Goal: Find contact information: Find contact information

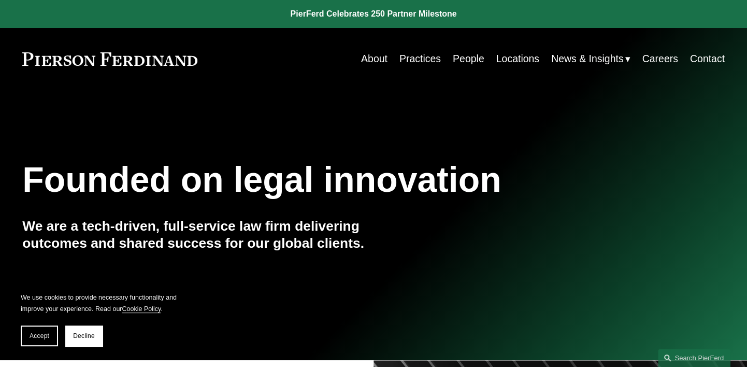
click at [372, 57] on link "About" at bounding box center [374, 59] width 26 height 20
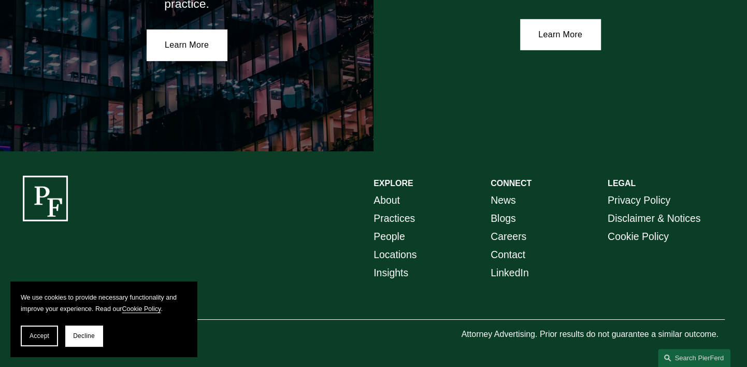
scroll to position [1894, 0]
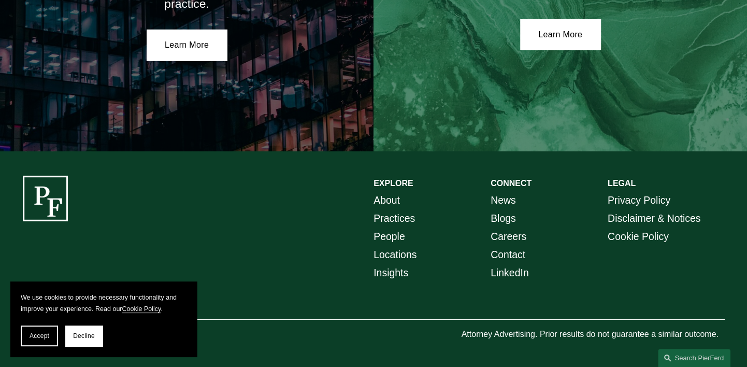
click at [386, 198] on link "About" at bounding box center [386, 200] width 26 height 18
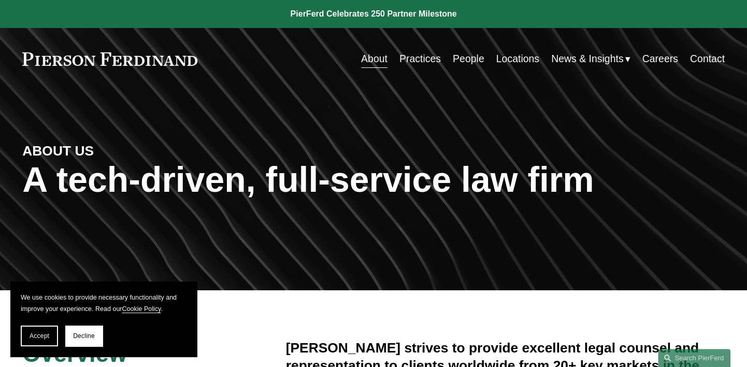
click at [455, 56] on link "People" at bounding box center [469, 59] width 32 height 20
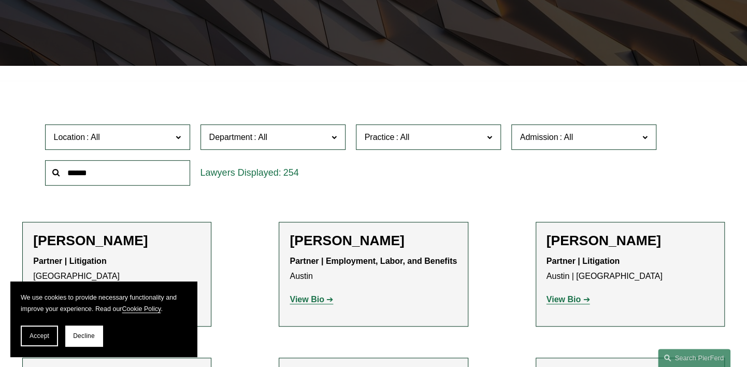
scroll to position [235, 0]
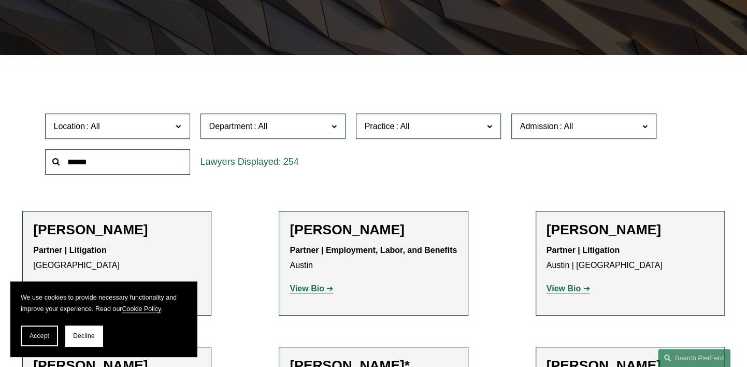
drag, startPoint x: 38, startPoint y: 338, endPoint x: 56, endPoint y: 330, distance: 19.2
click at [40, 338] on span "Accept" at bounding box center [40, 335] width 20 height 7
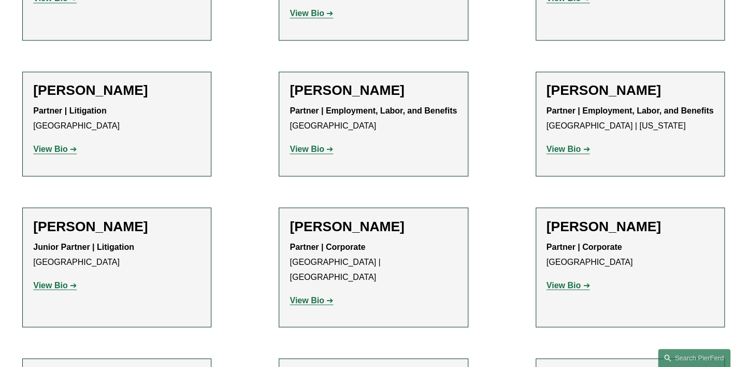
scroll to position [5365, 0]
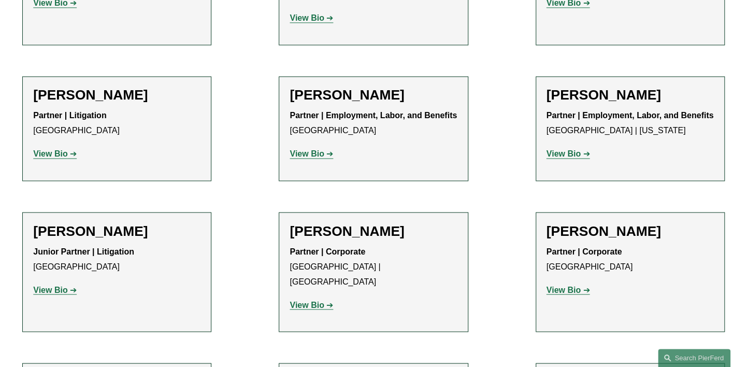
click at [563, 285] on strong "View Bio" at bounding box center [563, 289] width 34 height 9
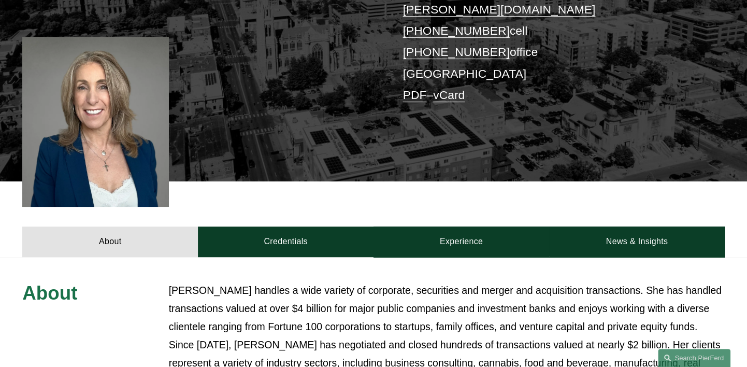
scroll to position [193, 0]
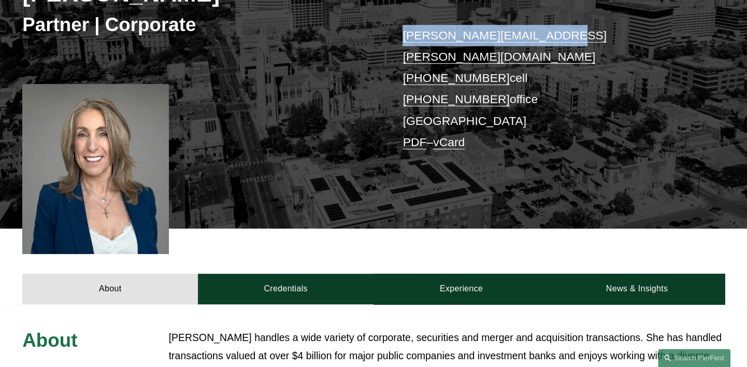
drag, startPoint x: 556, startPoint y: 35, endPoint x: 402, endPoint y: 37, distance: 153.3
click at [402, 37] on p "julie.herzog@pierferd.com +1.303.246.4189 cell +1.720.719.7405 office Denver PD…" at bounding box center [548, 89] width 293 height 128
copy link "julie.herzog@pierferd.com"
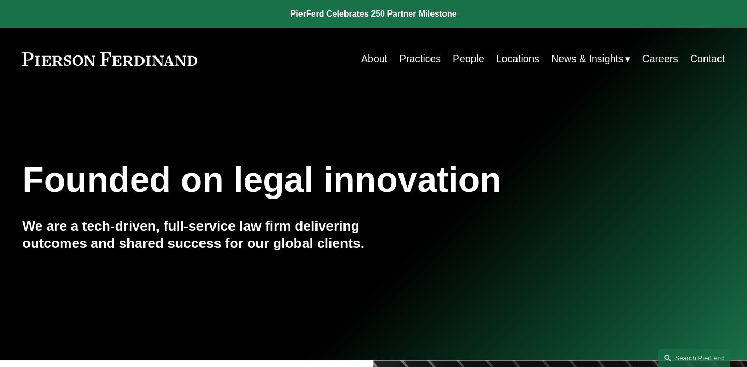
click at [652, 60] on link "Careers" at bounding box center [659, 59] width 36 height 20
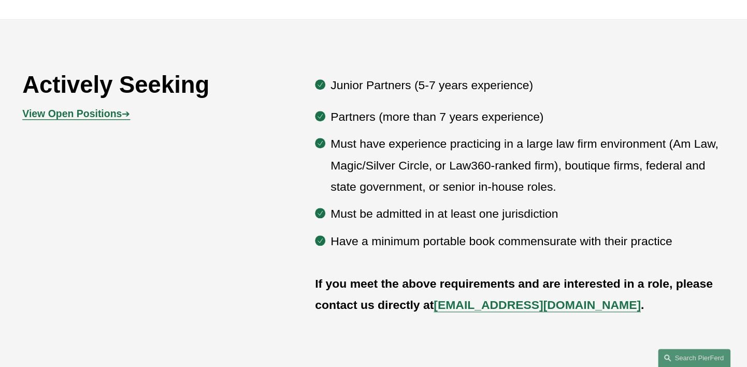
scroll to position [471, 0]
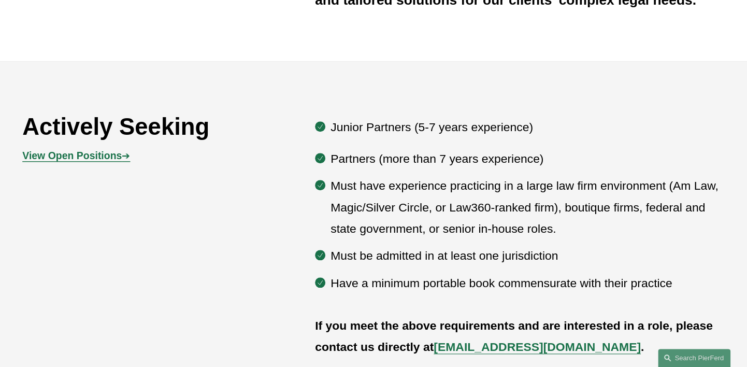
click at [104, 157] on strong "View Open Positions" at bounding box center [71, 155] width 99 height 11
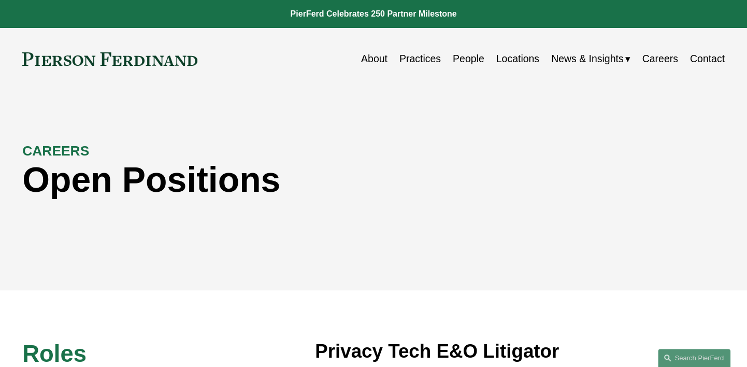
click at [531, 58] on link "Locations" at bounding box center [517, 59] width 43 height 20
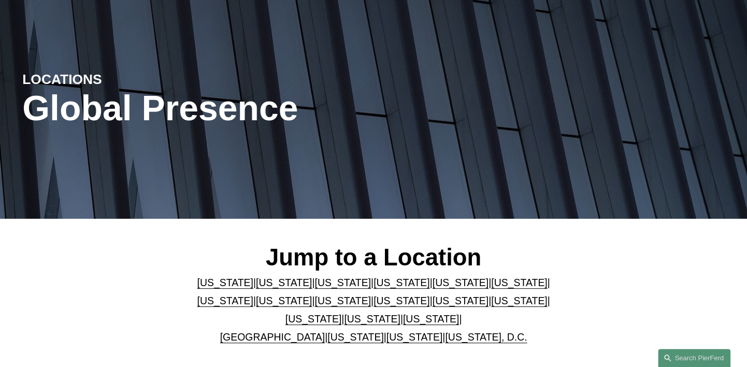
scroll to position [188, 0]
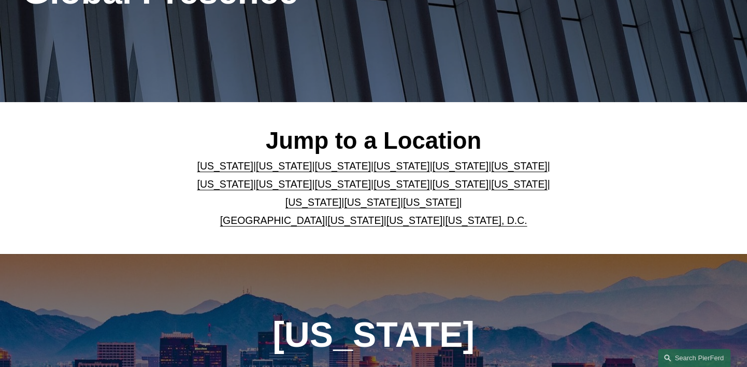
click at [325, 167] on link "[US_STATE]" at bounding box center [342, 165] width 56 height 11
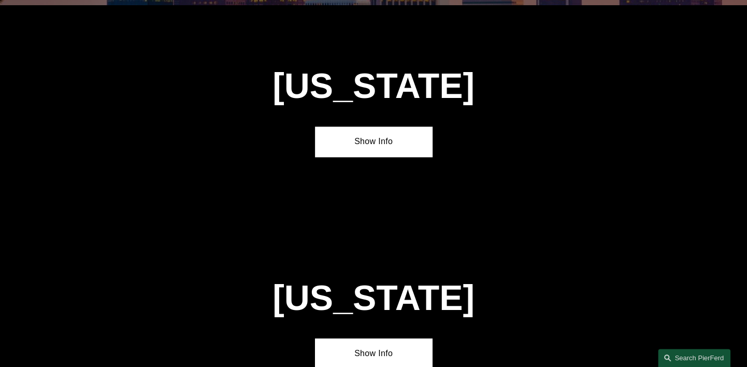
scroll to position [870, 0]
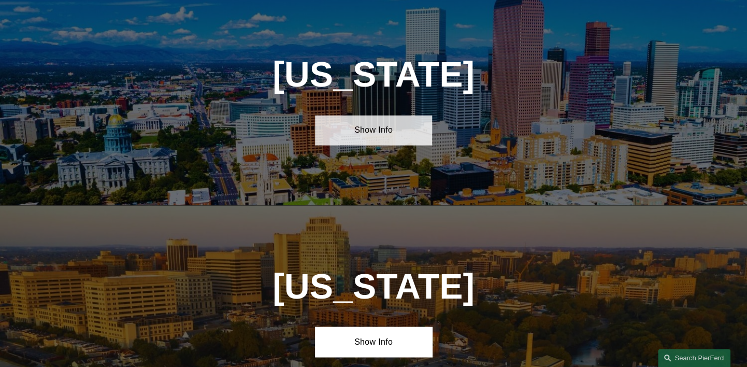
click at [377, 134] on link "Show Info" at bounding box center [373, 130] width 117 height 30
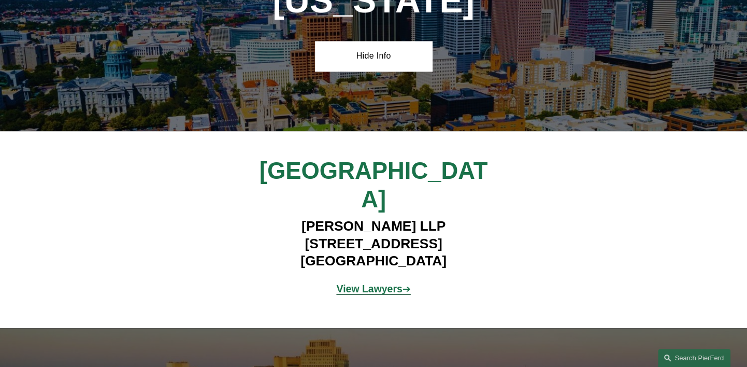
scroll to position [965, 0]
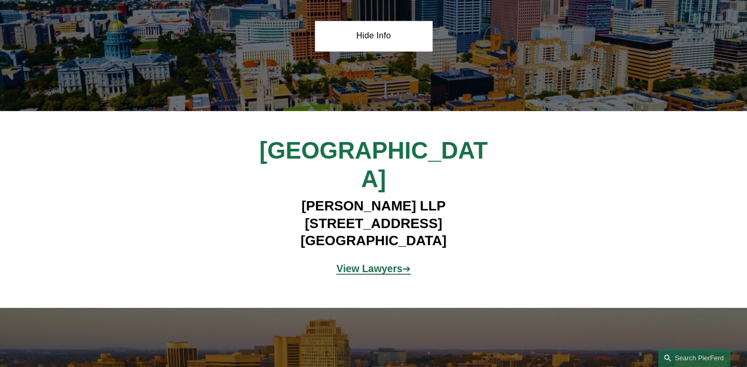
drag, startPoint x: 469, startPoint y: 205, endPoint x: 277, endPoint y: 201, distance: 192.1
click at [277, 201] on h4 "Pierson Ferdinand LLP 2301 Blake Street, Suite 100 Denver, CO 80205" at bounding box center [373, 223] width 293 height 52
copy h4 "2301 Blake Street, Suite 100"
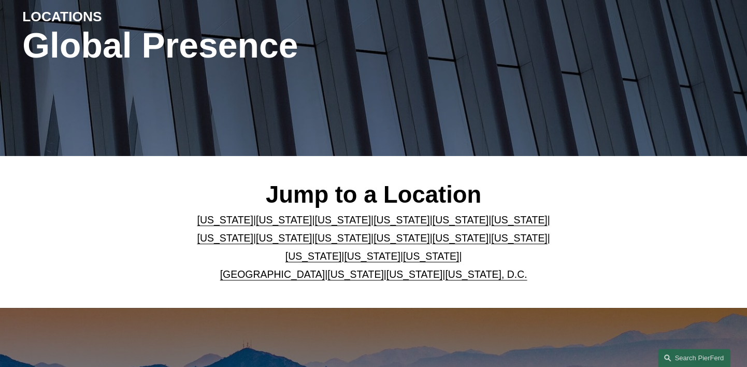
scroll to position [212, 0]
